Goal: Information Seeking & Learning: Learn about a topic

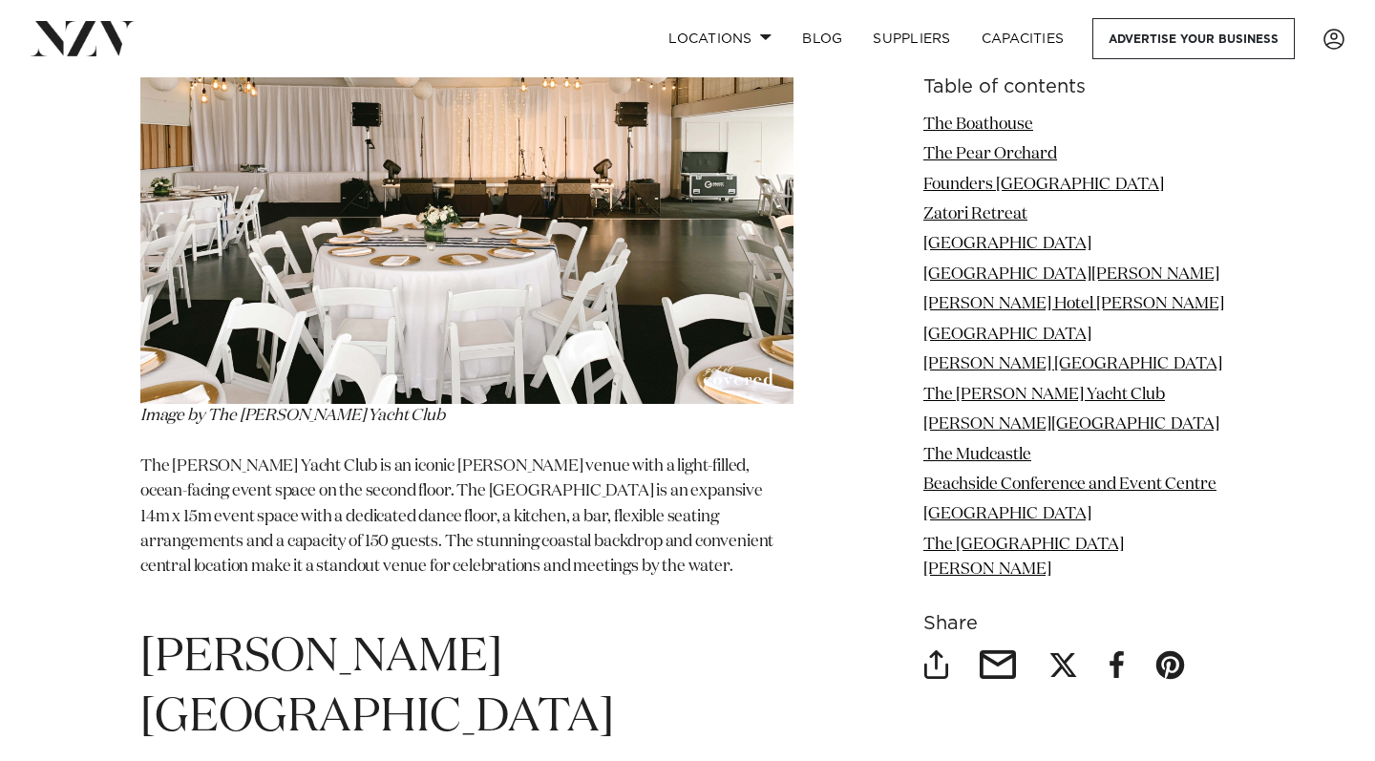
scroll to position [9115, 0]
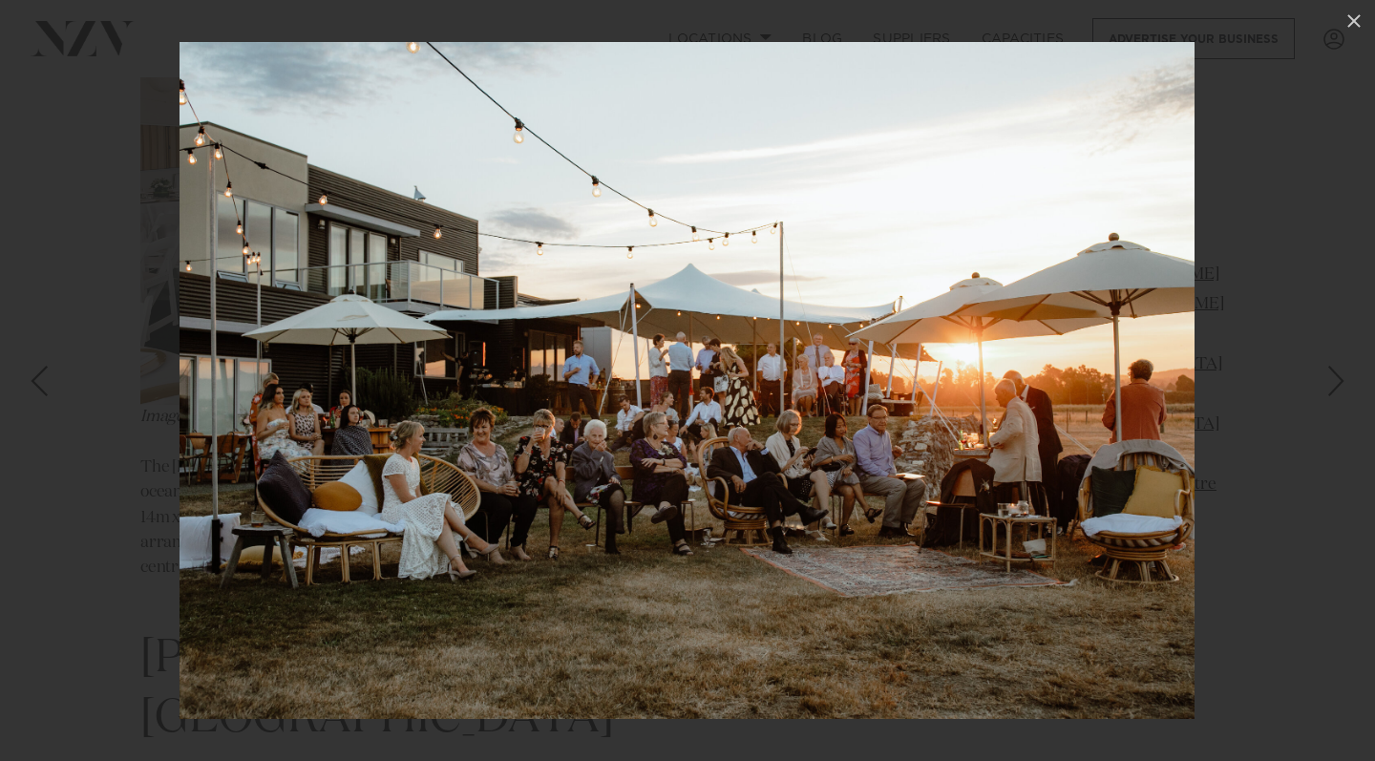
click at [1233, 214] on div at bounding box center [687, 380] width 1375 height 761
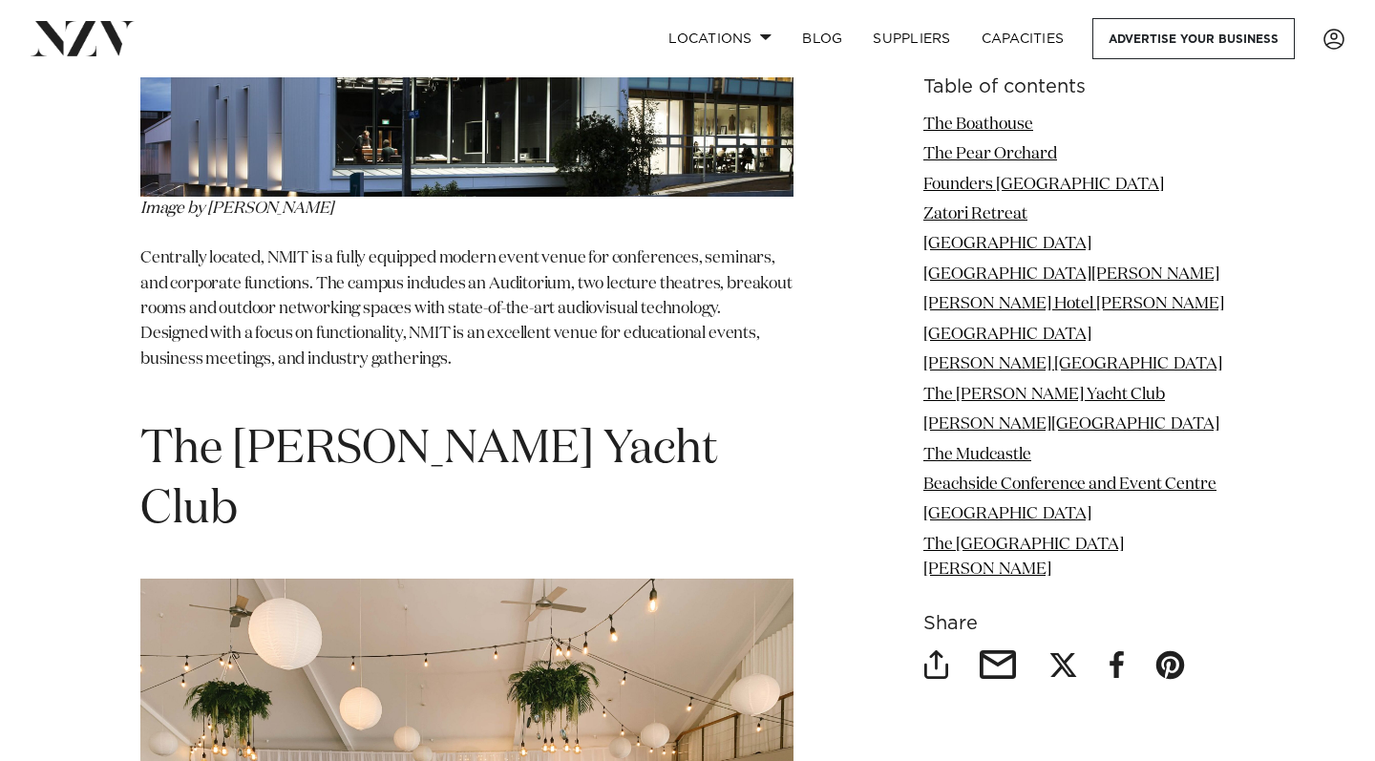
scroll to position [8452, 0]
click at [986, 403] on link "The [PERSON_NAME] Yacht Club" at bounding box center [1044, 395] width 242 height 16
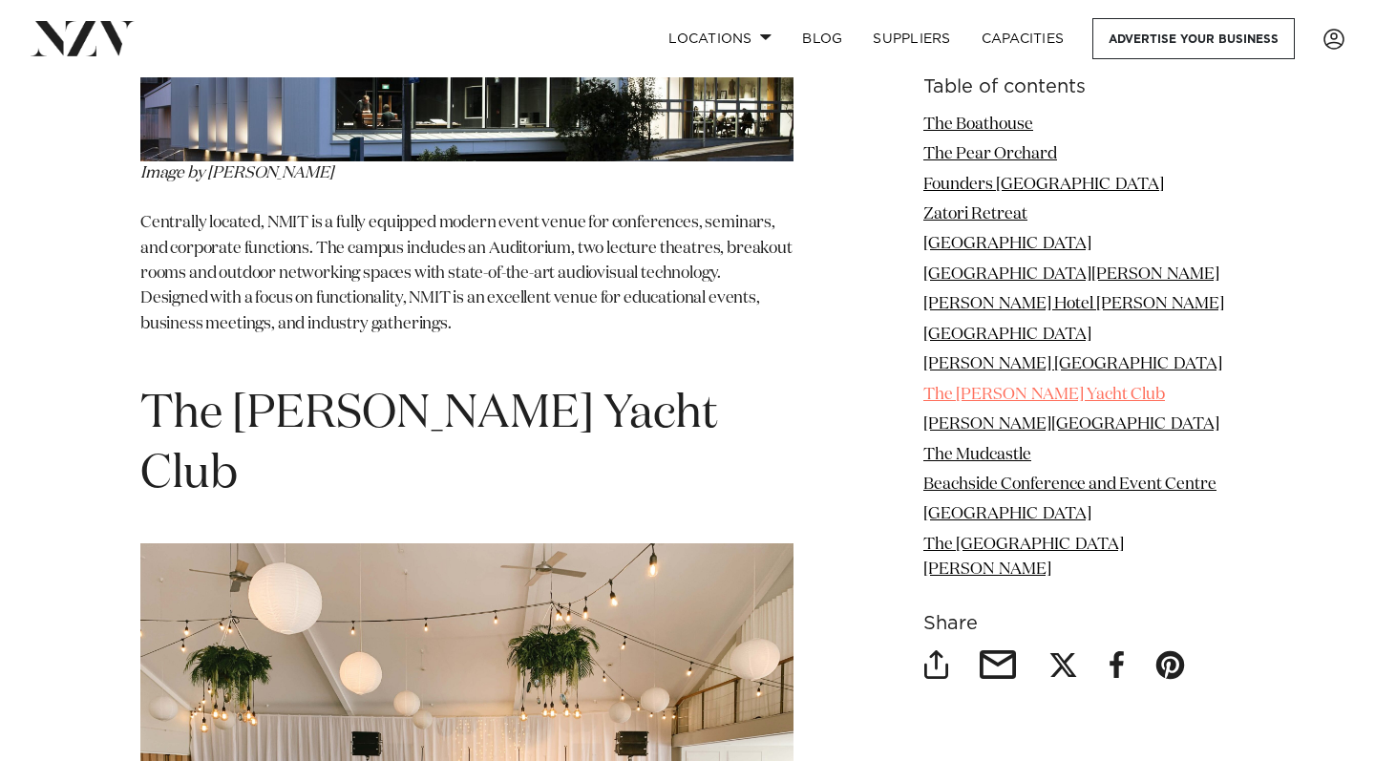
click at [972, 403] on link "The [PERSON_NAME] Yacht Club" at bounding box center [1044, 395] width 242 height 16
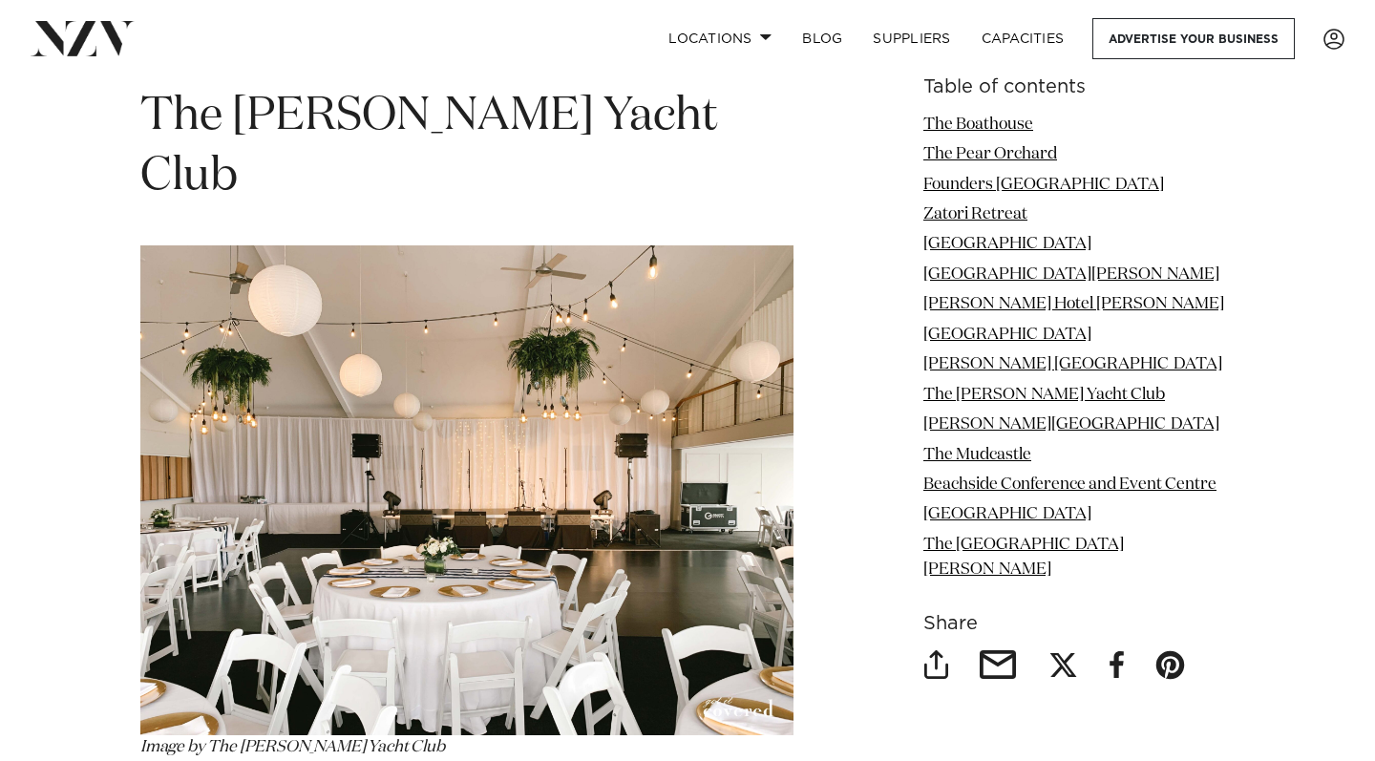
scroll to position [8787, 0]
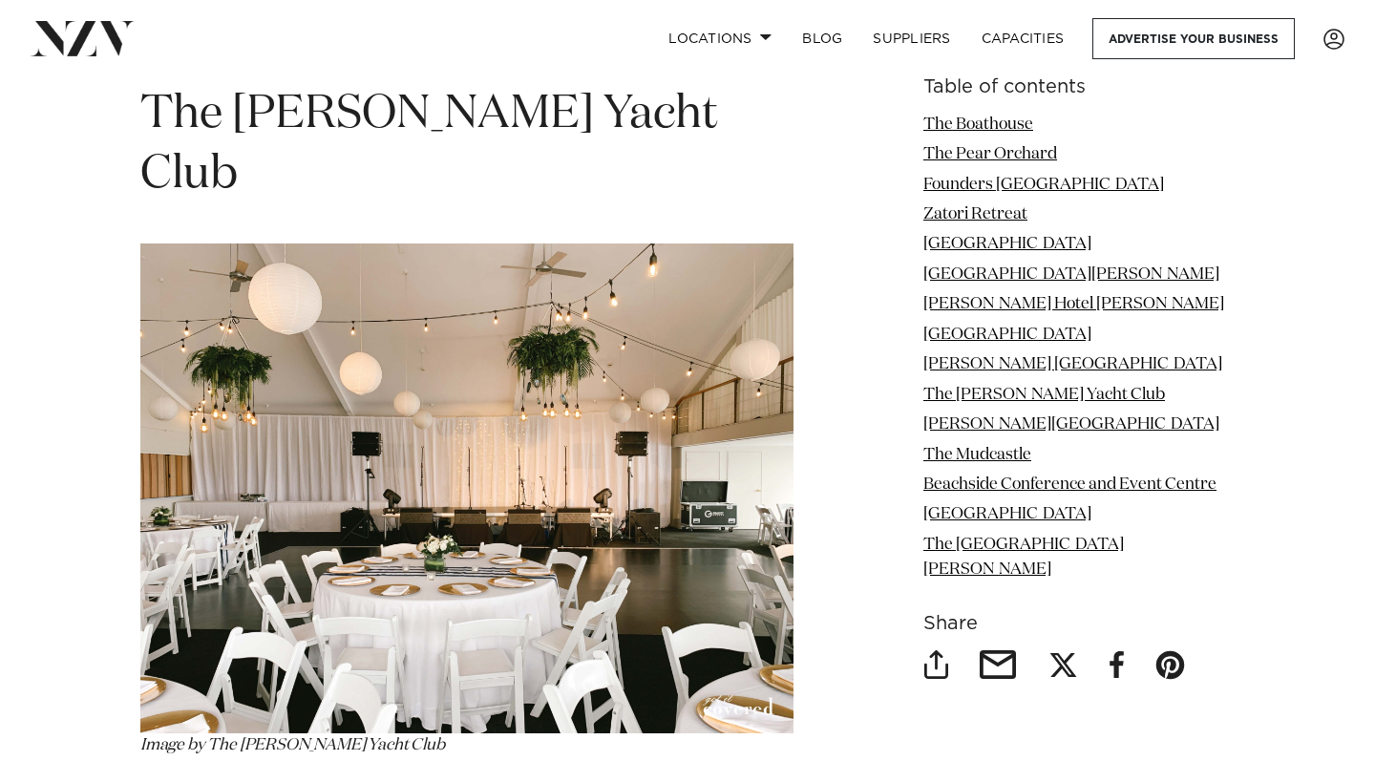
click at [688, 384] on p "Image by The [PERSON_NAME] Yacht Club The [PERSON_NAME] Yacht Club is an iconic…" at bounding box center [466, 588] width 653 height 691
click at [668, 291] on img at bounding box center [466, 488] width 653 height 490
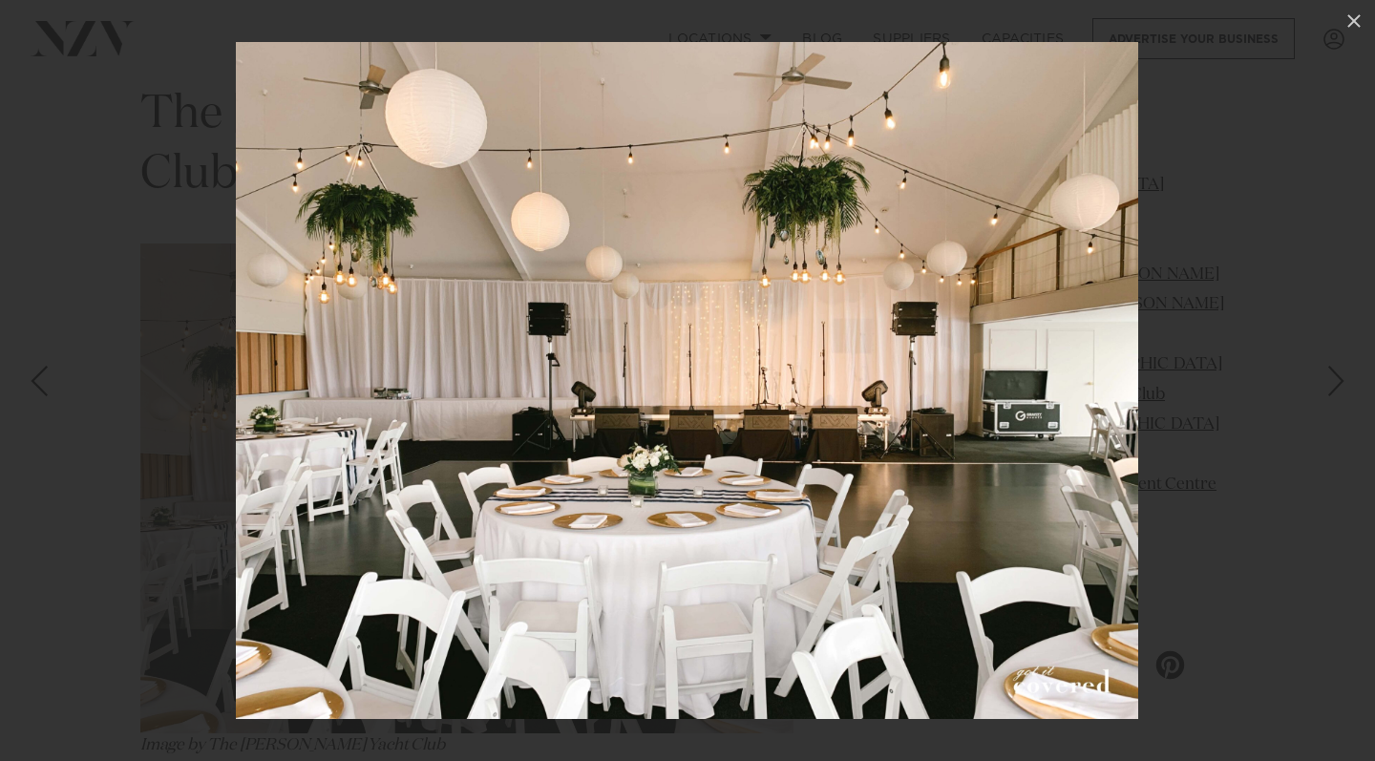
click at [672, 356] on img at bounding box center [687, 380] width 902 height 677
click at [1165, 219] on div at bounding box center [687, 380] width 1375 height 761
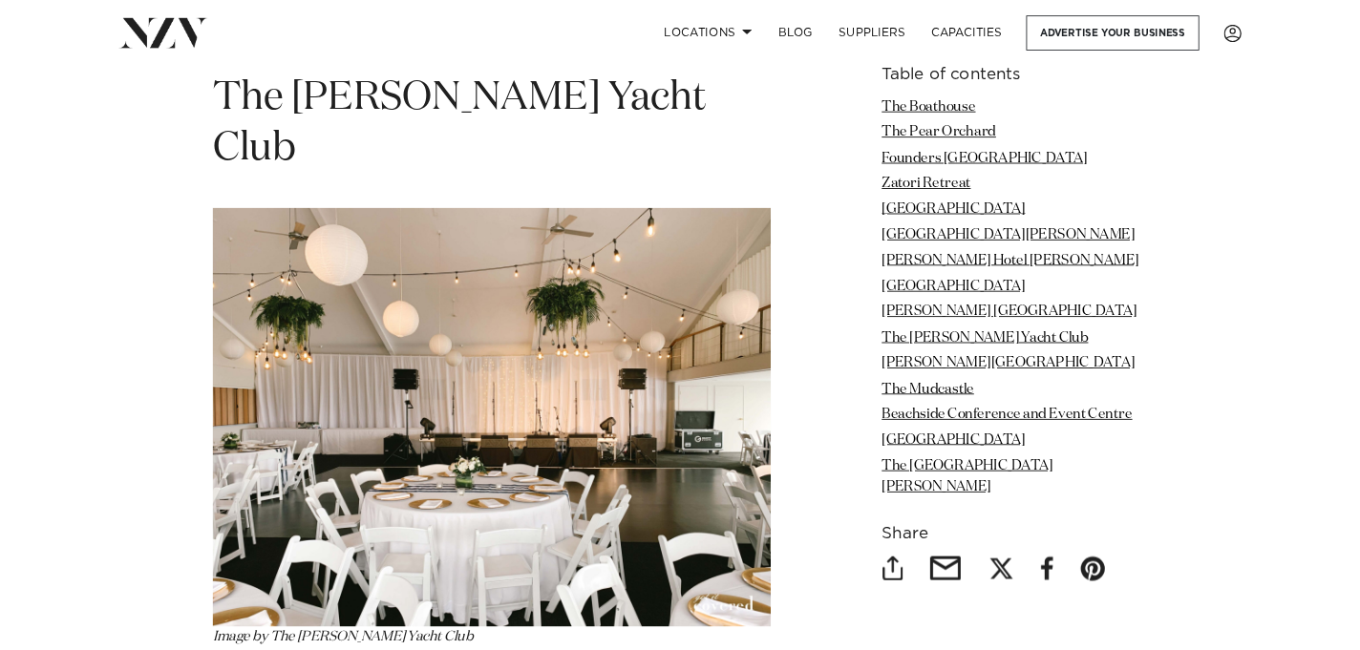
scroll to position [8487, 0]
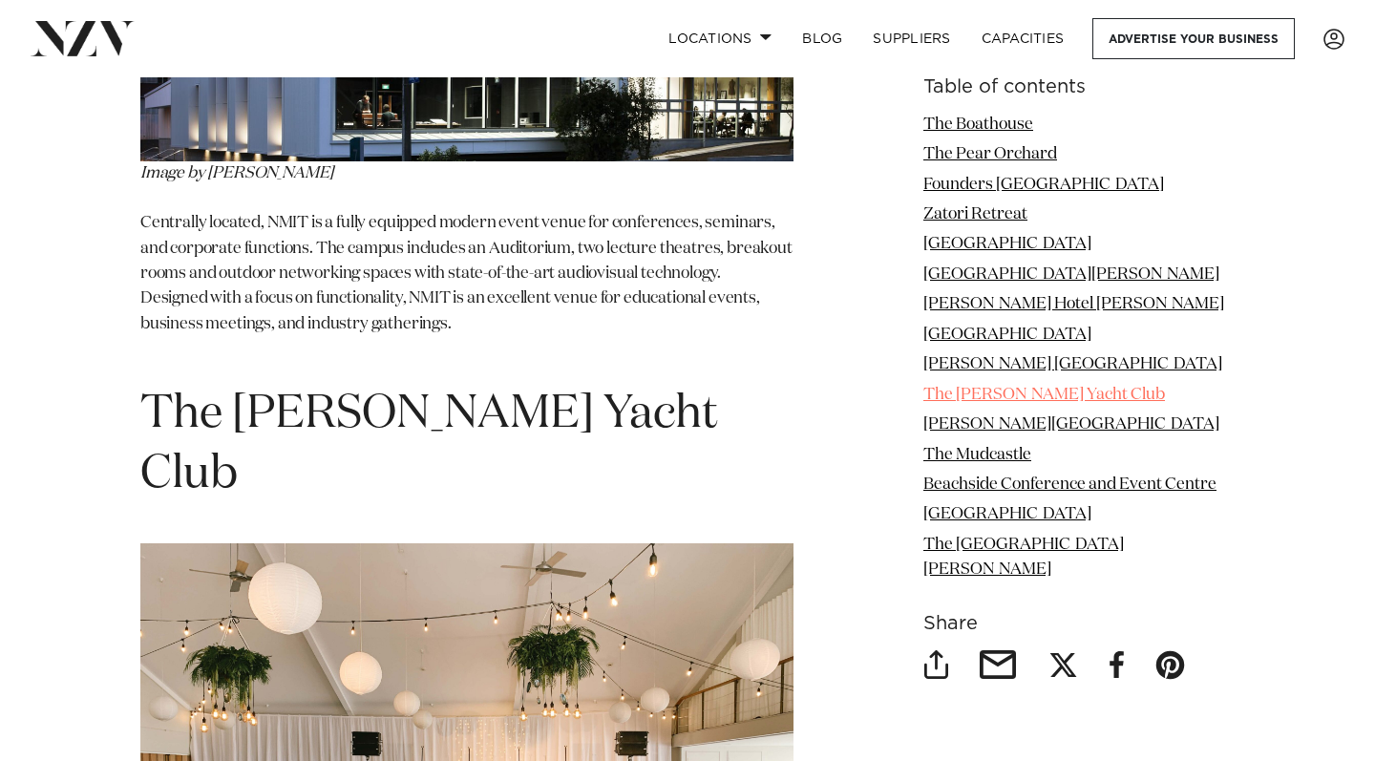
click at [951, 403] on link "The [PERSON_NAME] Yacht Club" at bounding box center [1044, 395] width 242 height 16
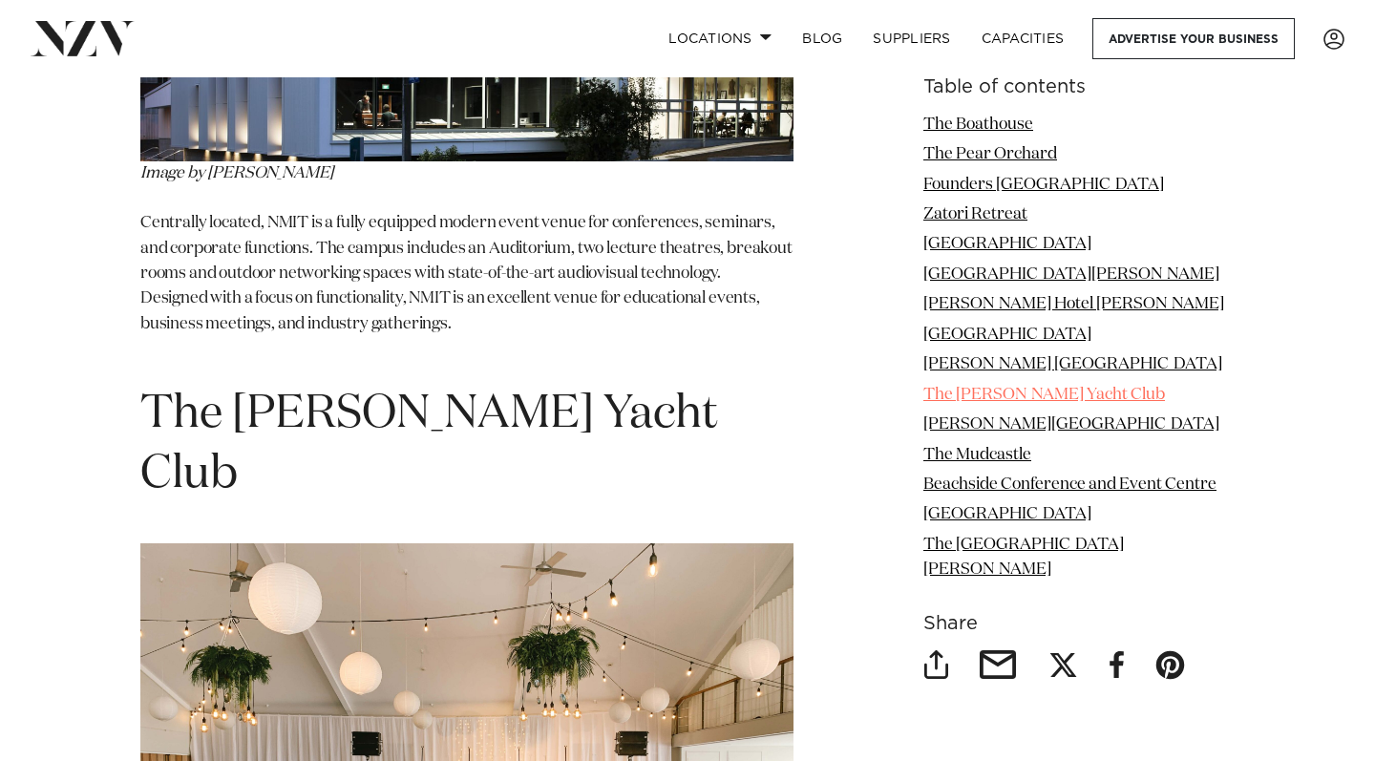
click at [951, 403] on link "The [PERSON_NAME] Yacht Club" at bounding box center [1044, 395] width 242 height 16
